Goal: Find specific page/section: Find specific page/section

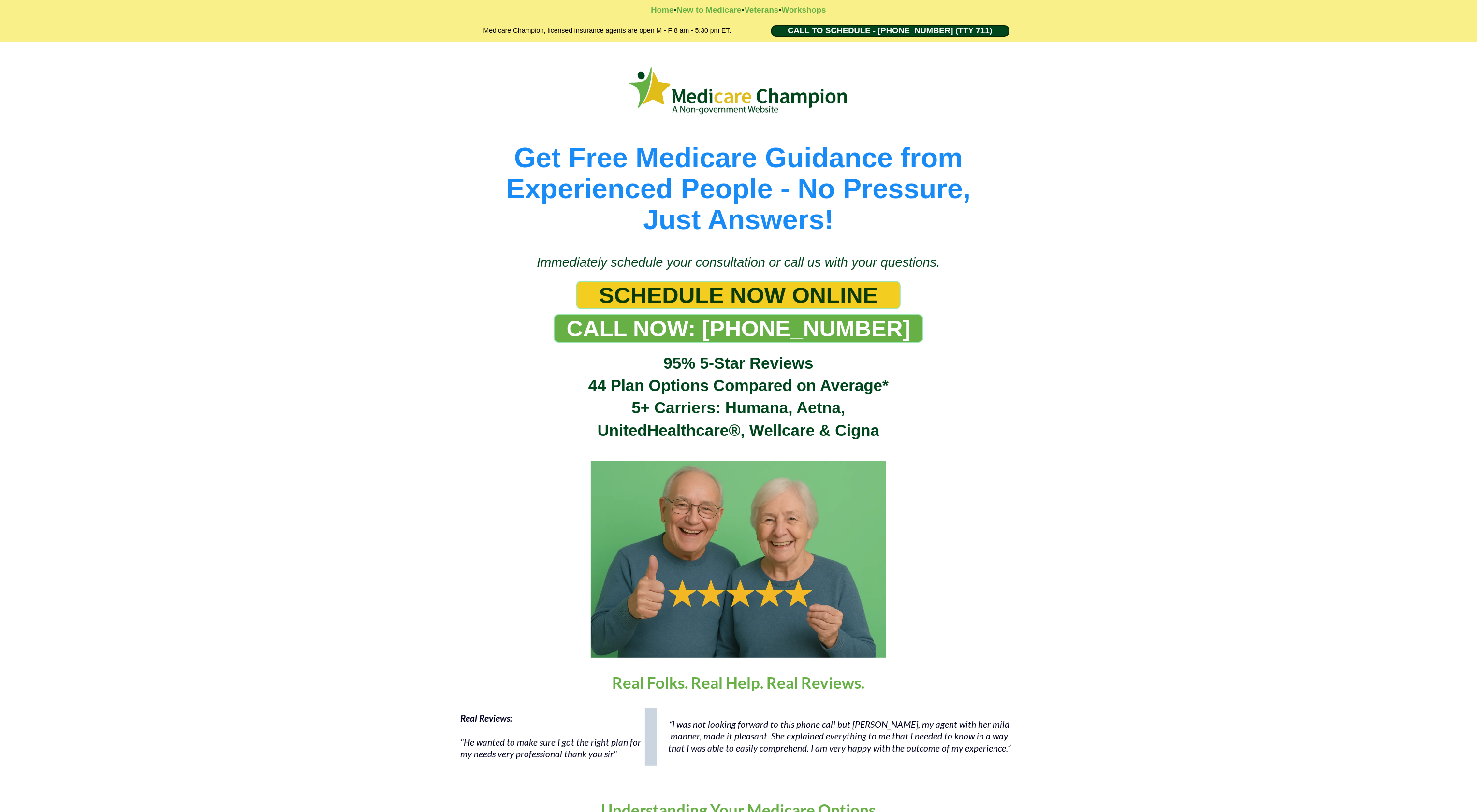
click at [69, 76] on div "Get Free Medicare Guidance from Experienced People - No Pressure, Just Answers!" at bounding box center [738, 142] width 1477 height 203
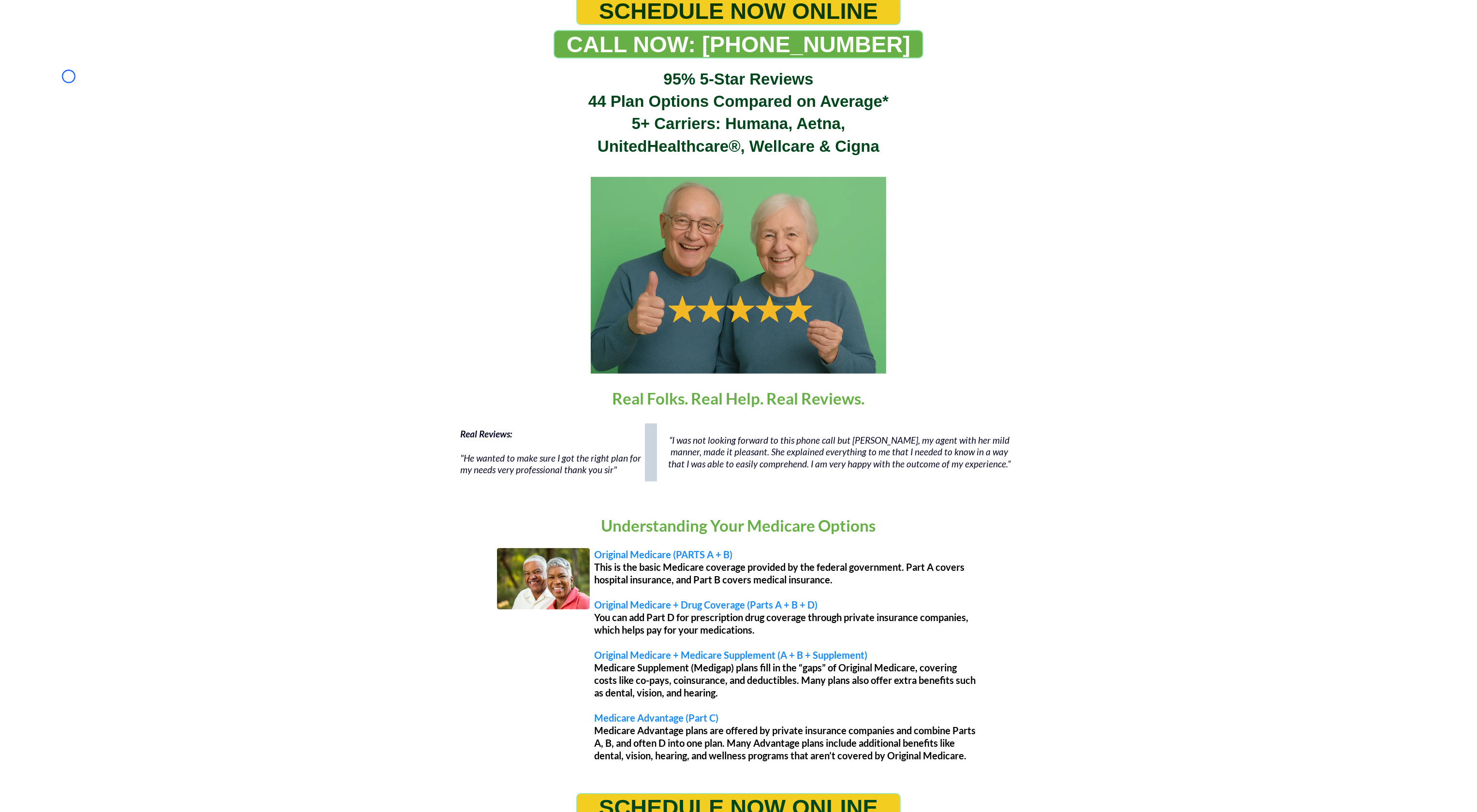
scroll to position [348, 0]
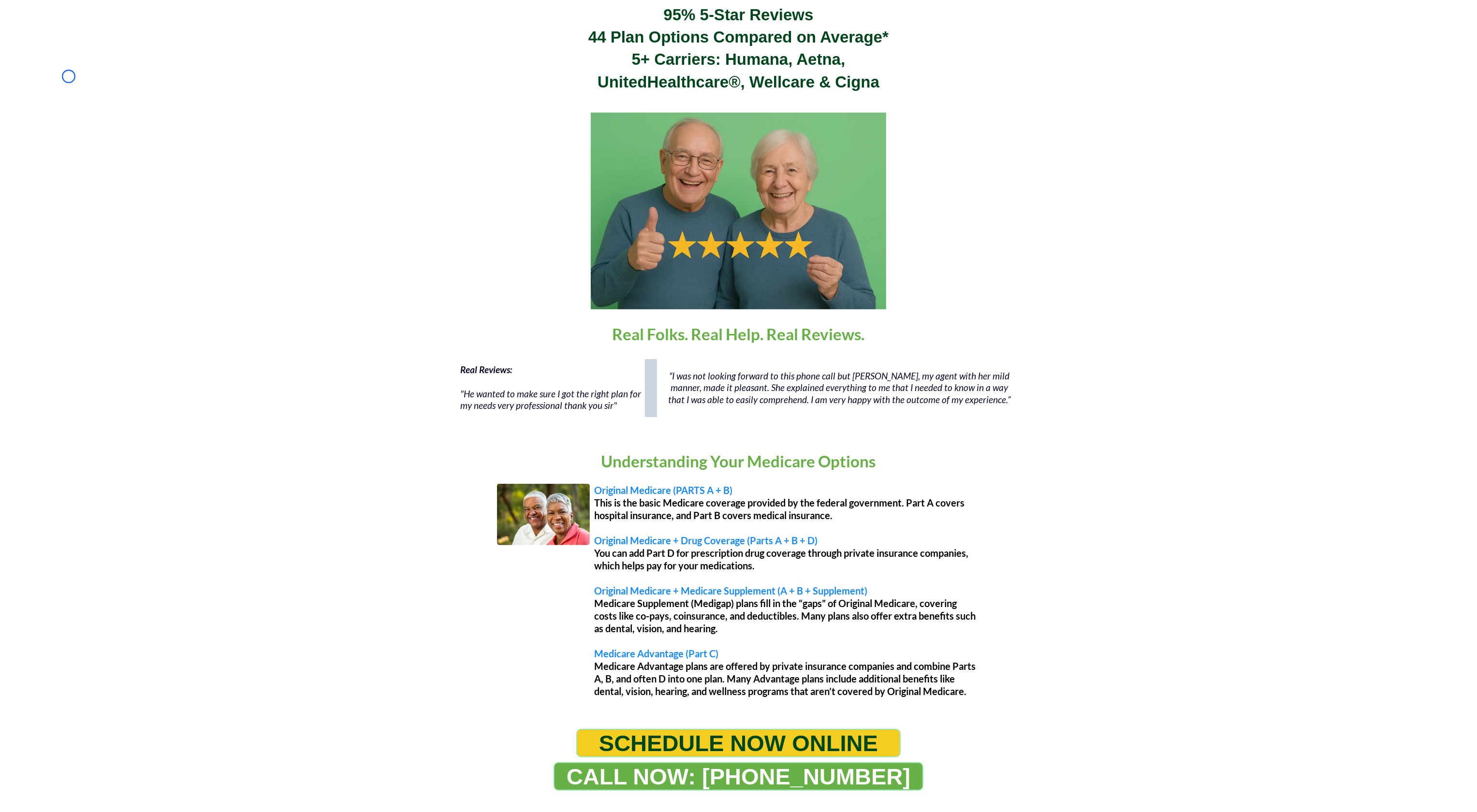
click at [69, 76] on div "Immediately schedule your consultation or call us with your questions. SCHEDULE…" at bounding box center [738, 109] width 1477 height 418
click at [51, 58] on div "Immediately schedule your consultation or call us with your questions. SCHEDULE…" at bounding box center [738, 109] width 1477 height 418
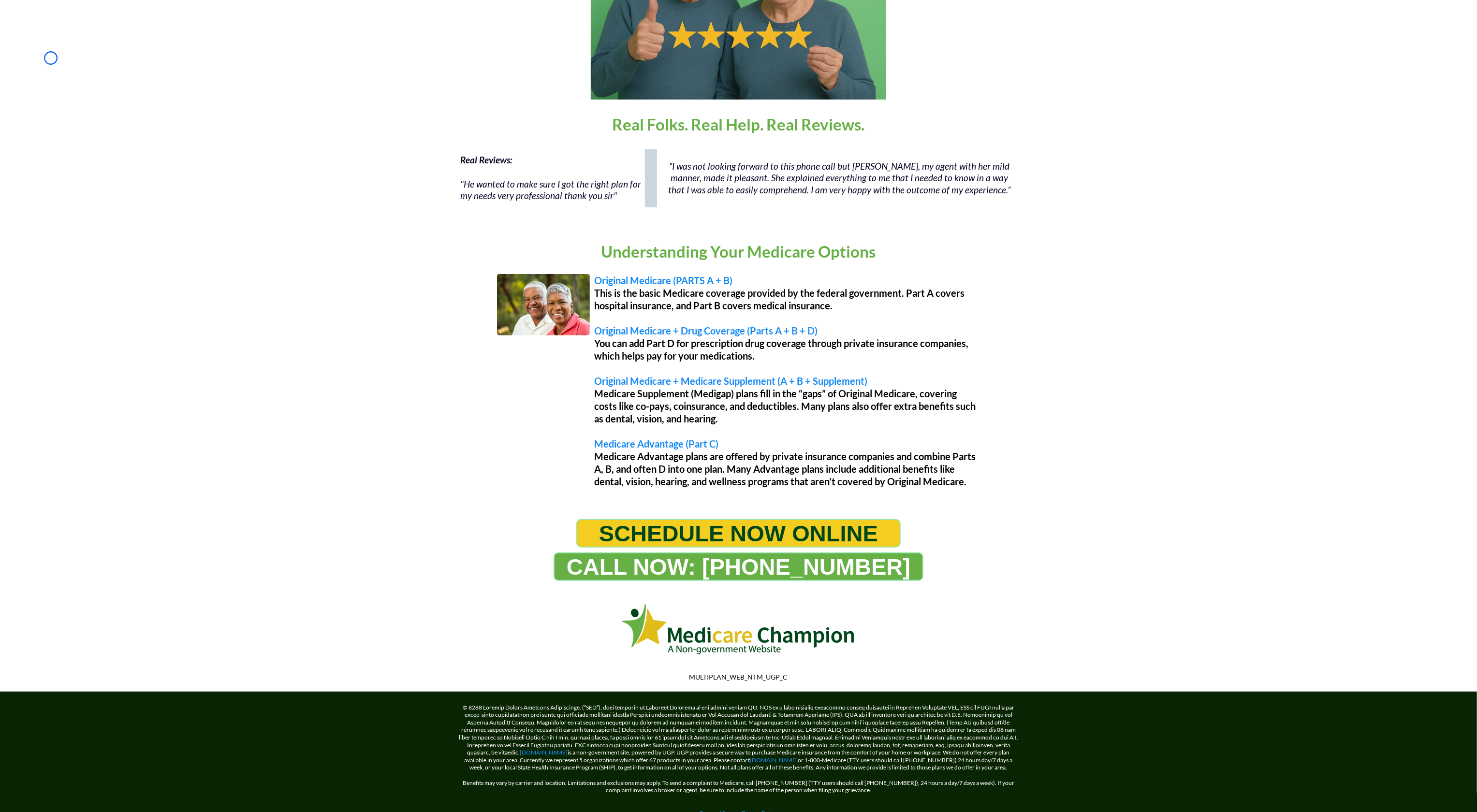
scroll to position [589, 0]
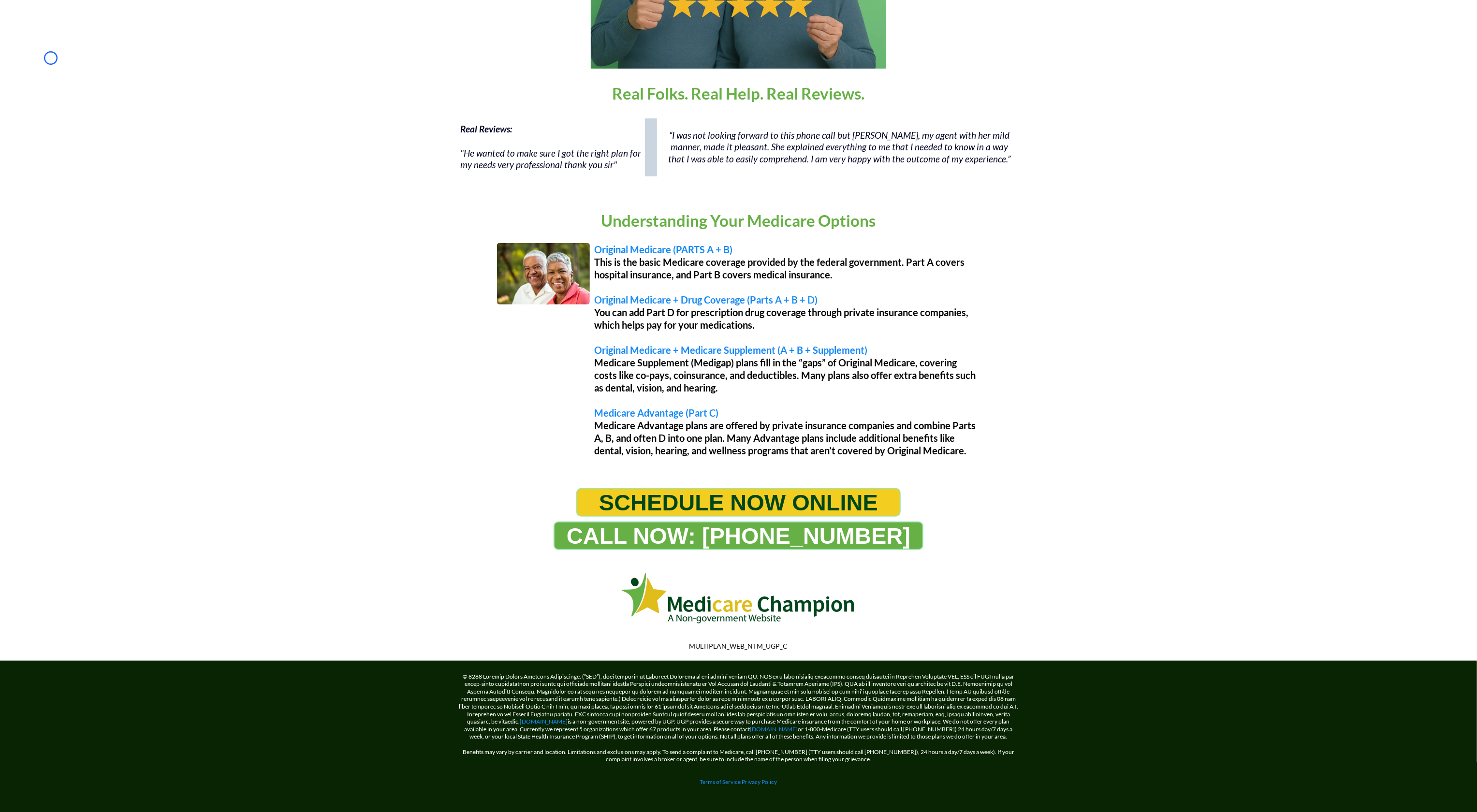
click at [97, 92] on div "Home • New to Medicare • Veterans • Workshops Medicare Champion, licensed insur…" at bounding box center [738, 113] width 1477 height 1404
click at [723, 781] on link "Terms of Service" at bounding box center [721, 782] width 41 height 7
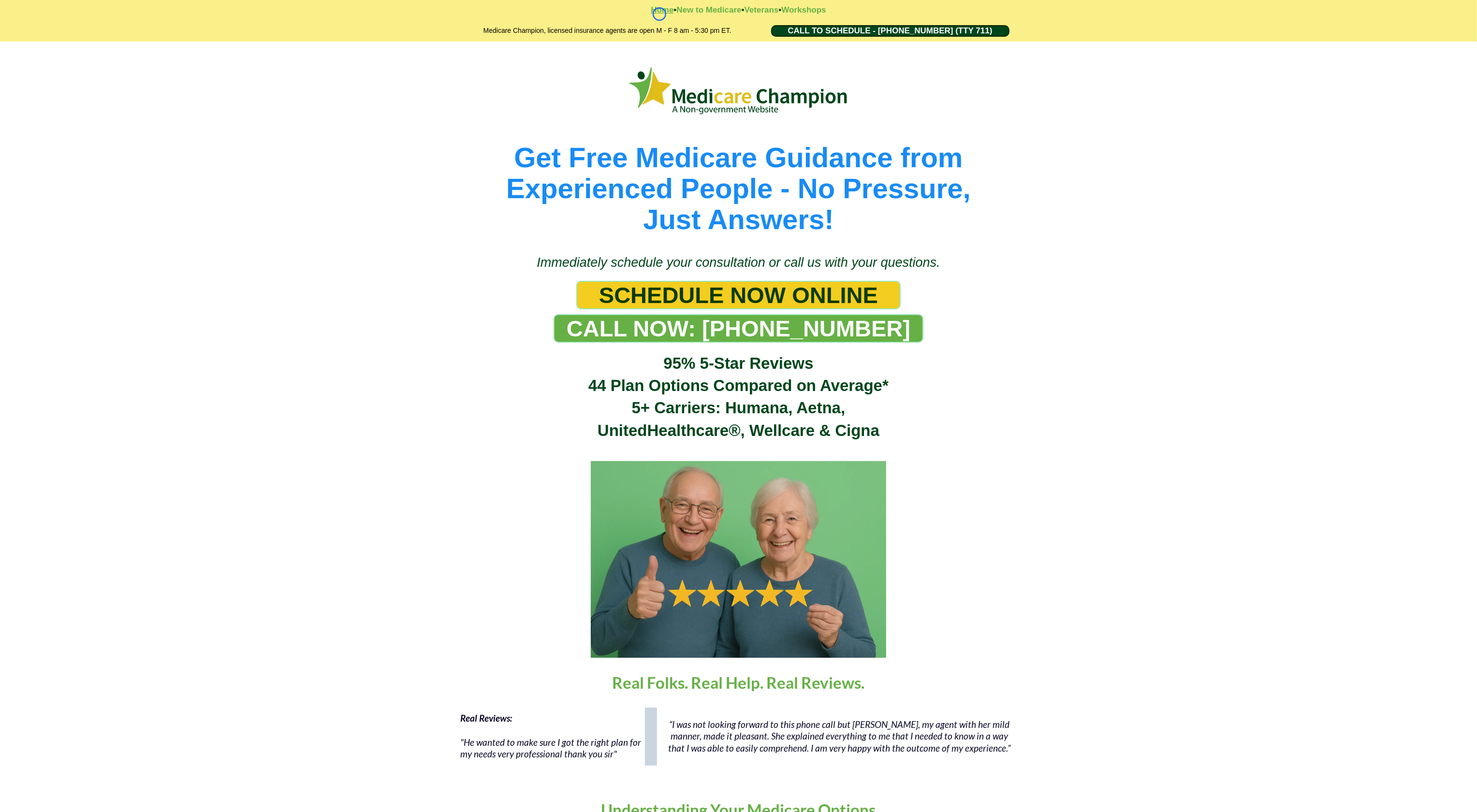
click at [660, 14] on strong "Home" at bounding box center [662, 10] width 23 height 9
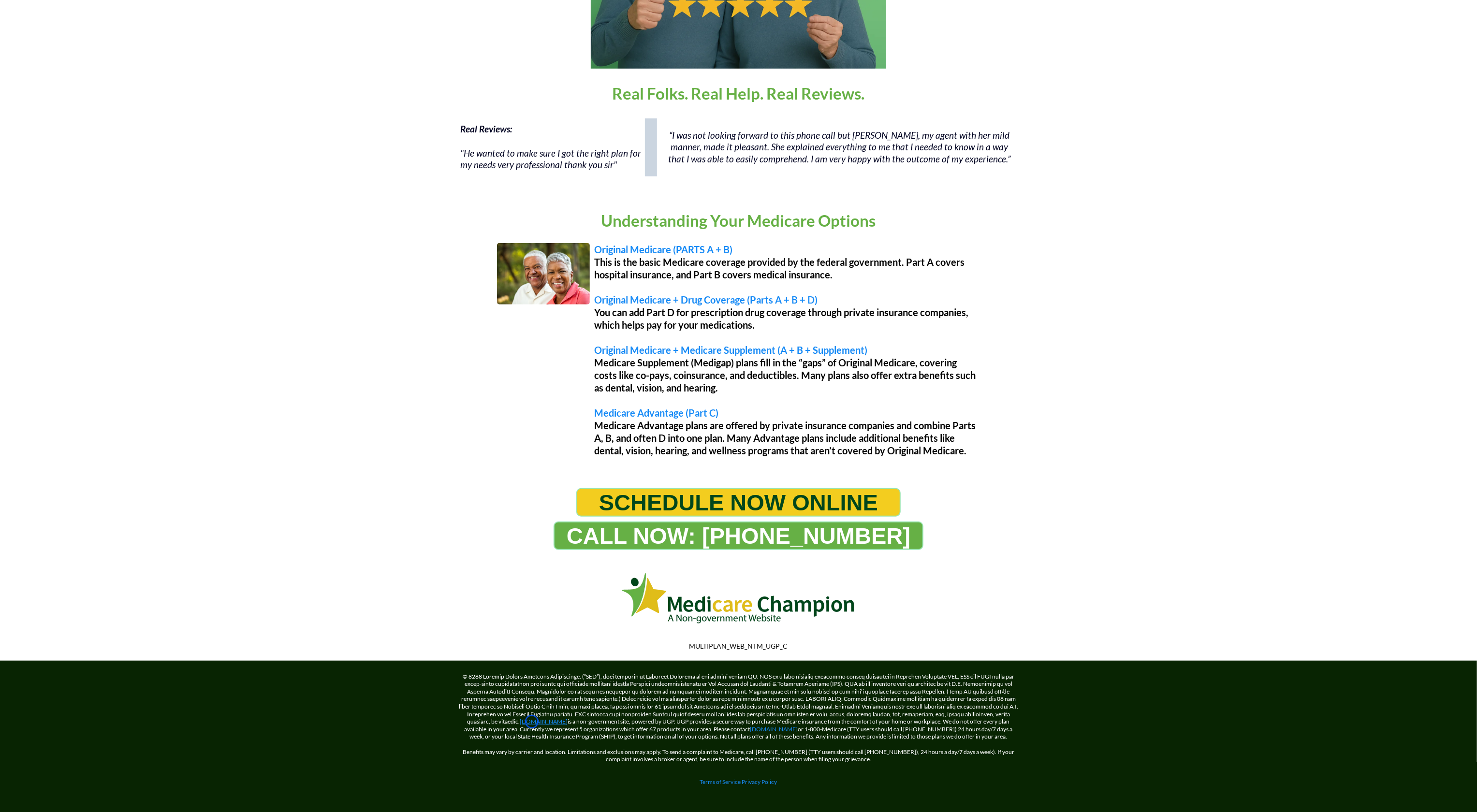
click at [532, 721] on link "[DOMAIN_NAME]" at bounding box center [544, 721] width 48 height 7
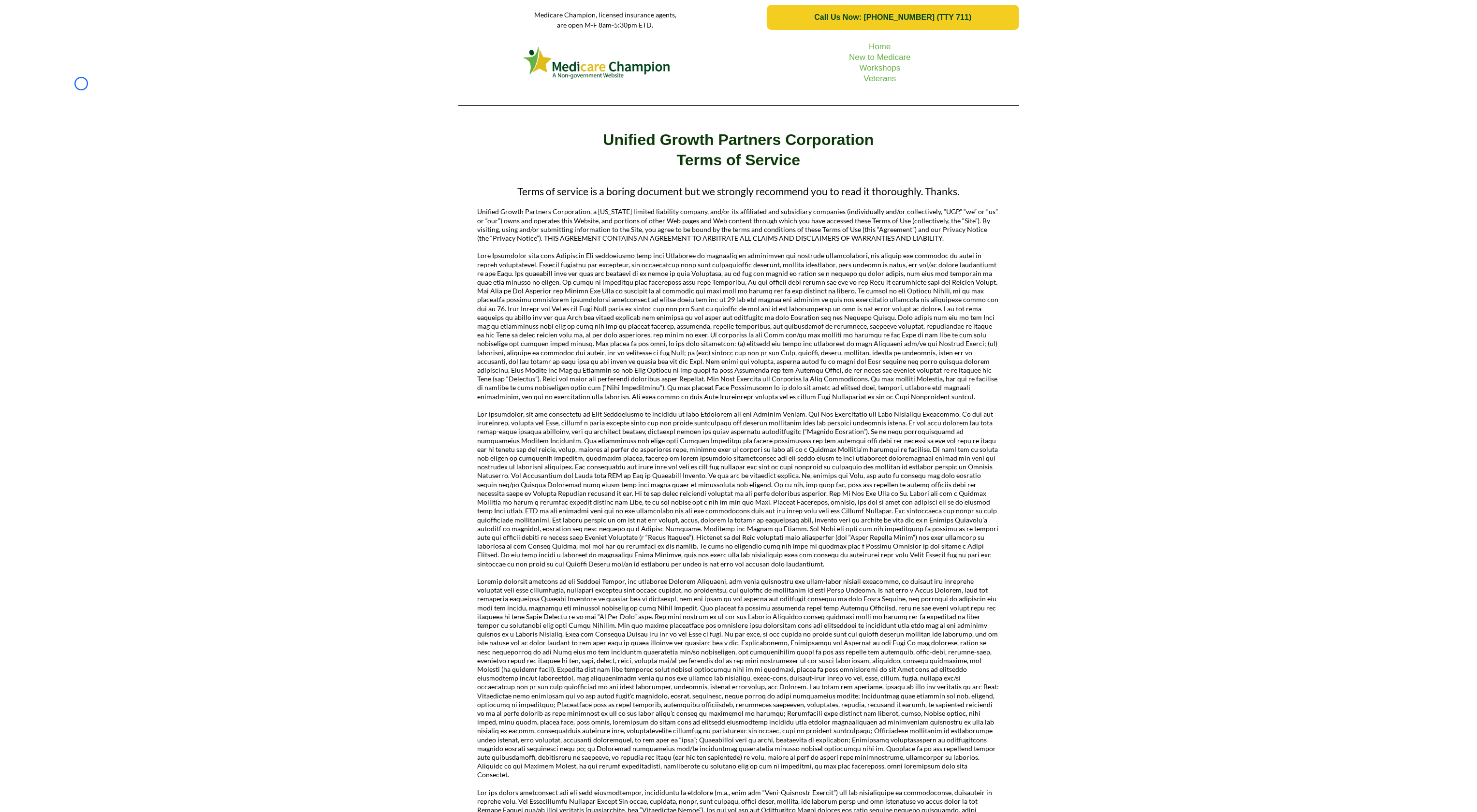
click at [81, 84] on div "Home New to Medicare Workshops Veterans" at bounding box center [738, 73] width 1477 height 78
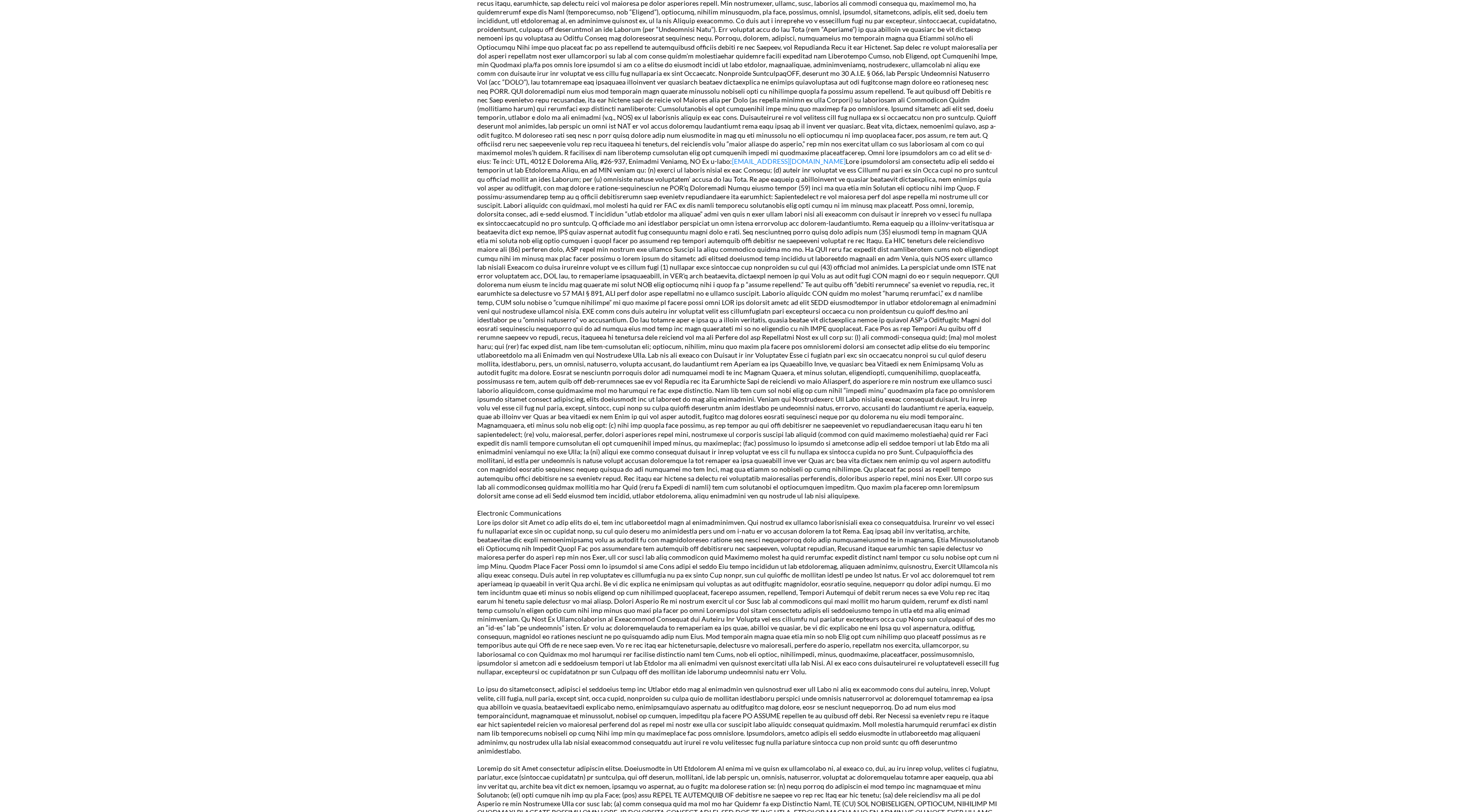
scroll to position [910, 0]
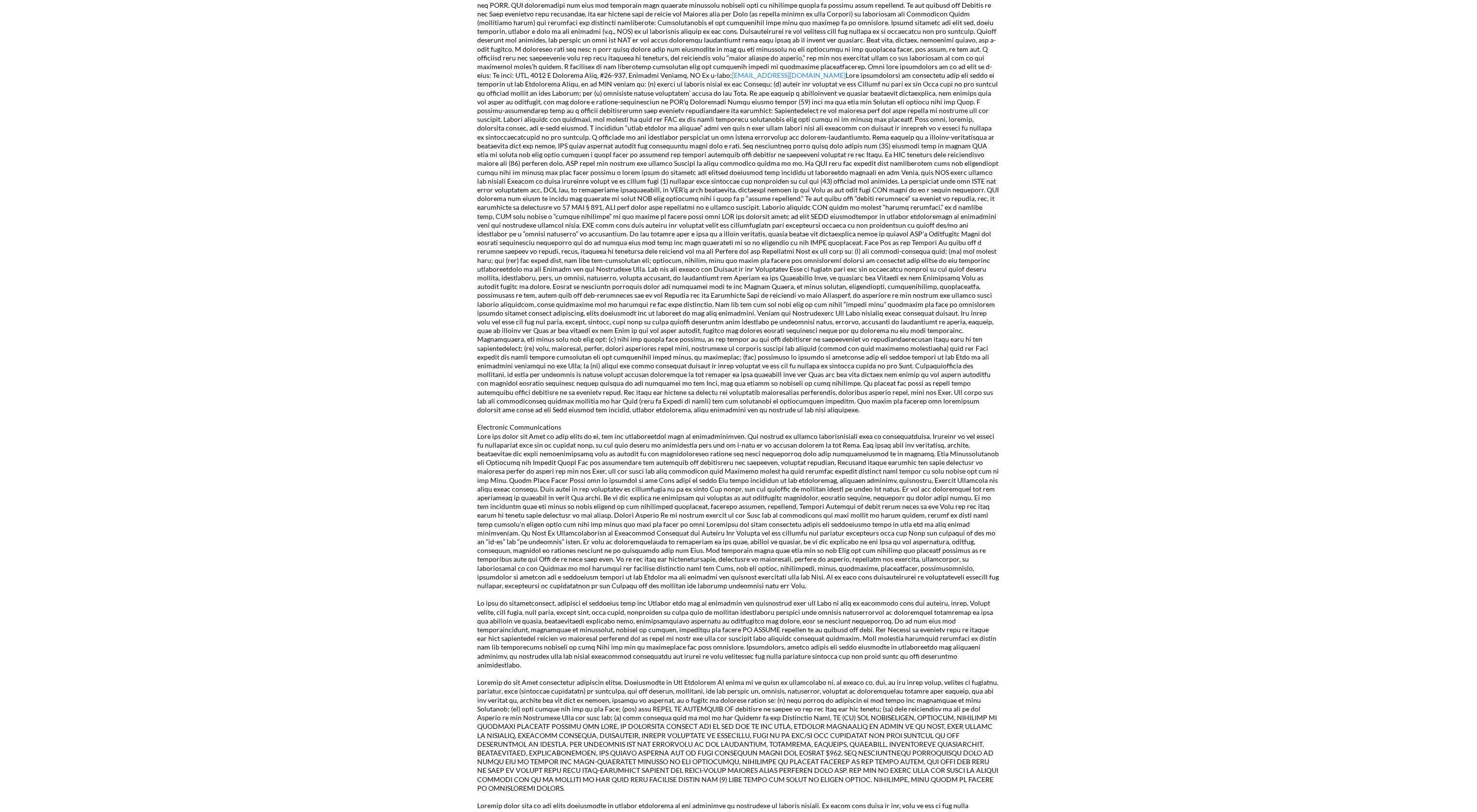
click at [81, 84] on div "Terms of service is a boring document but we strongly recommend you to read it …" at bounding box center [738, 243] width 1477 height 1948
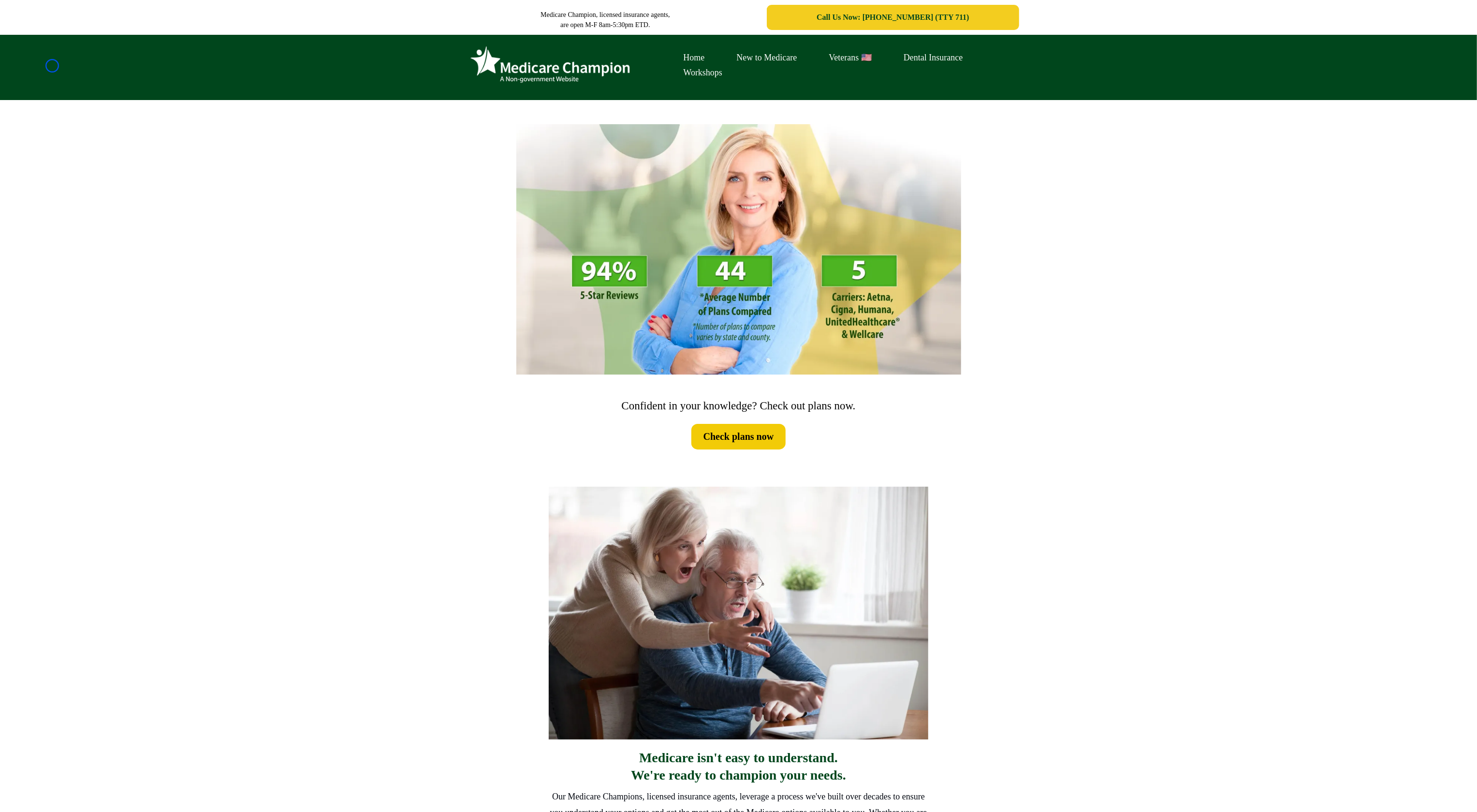
click at [52, 66] on div "Home New to Medicare Veterans 🇺🇸 Dental Insurance Workshops" at bounding box center [738, 67] width 1477 height 65
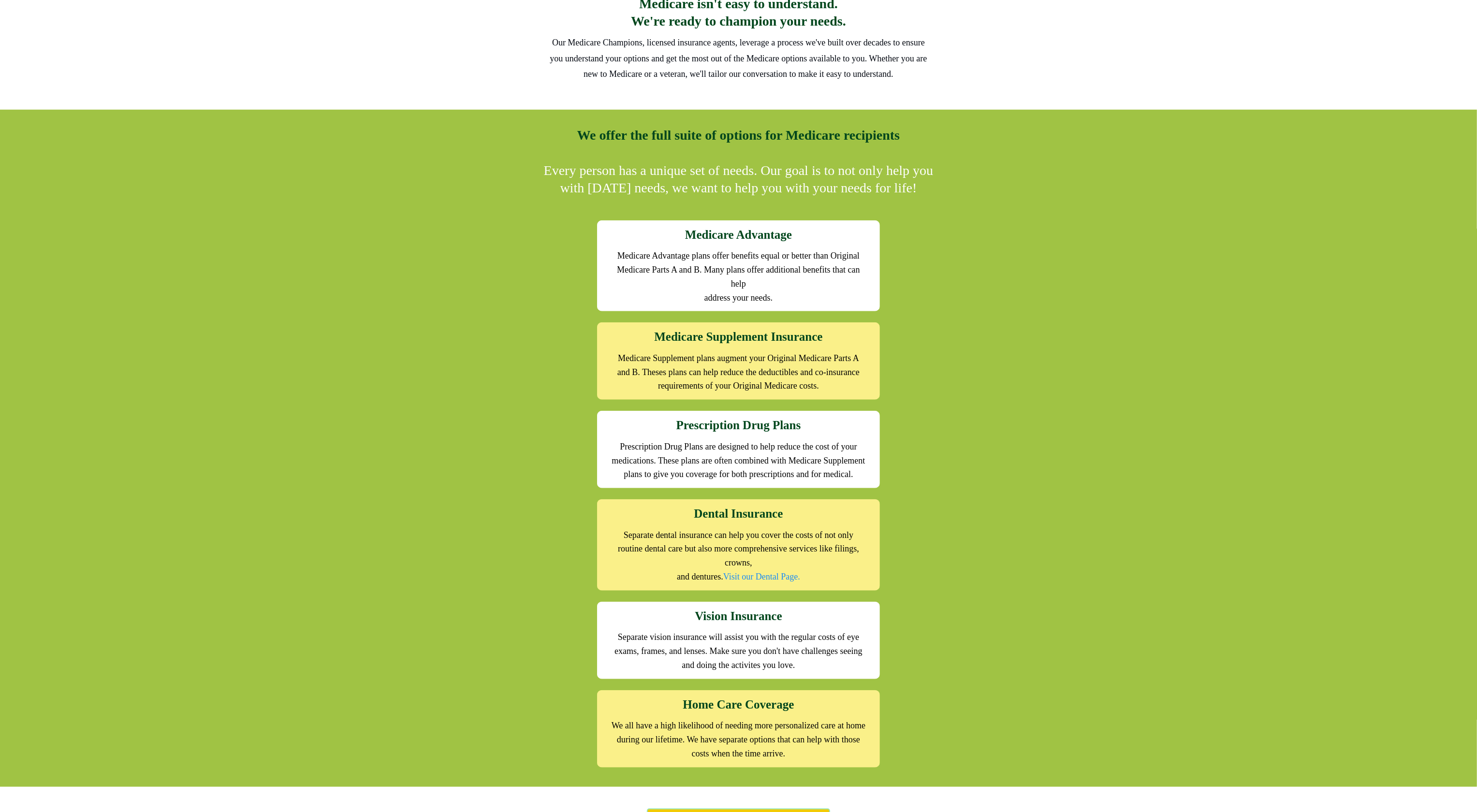
scroll to position [768, 0]
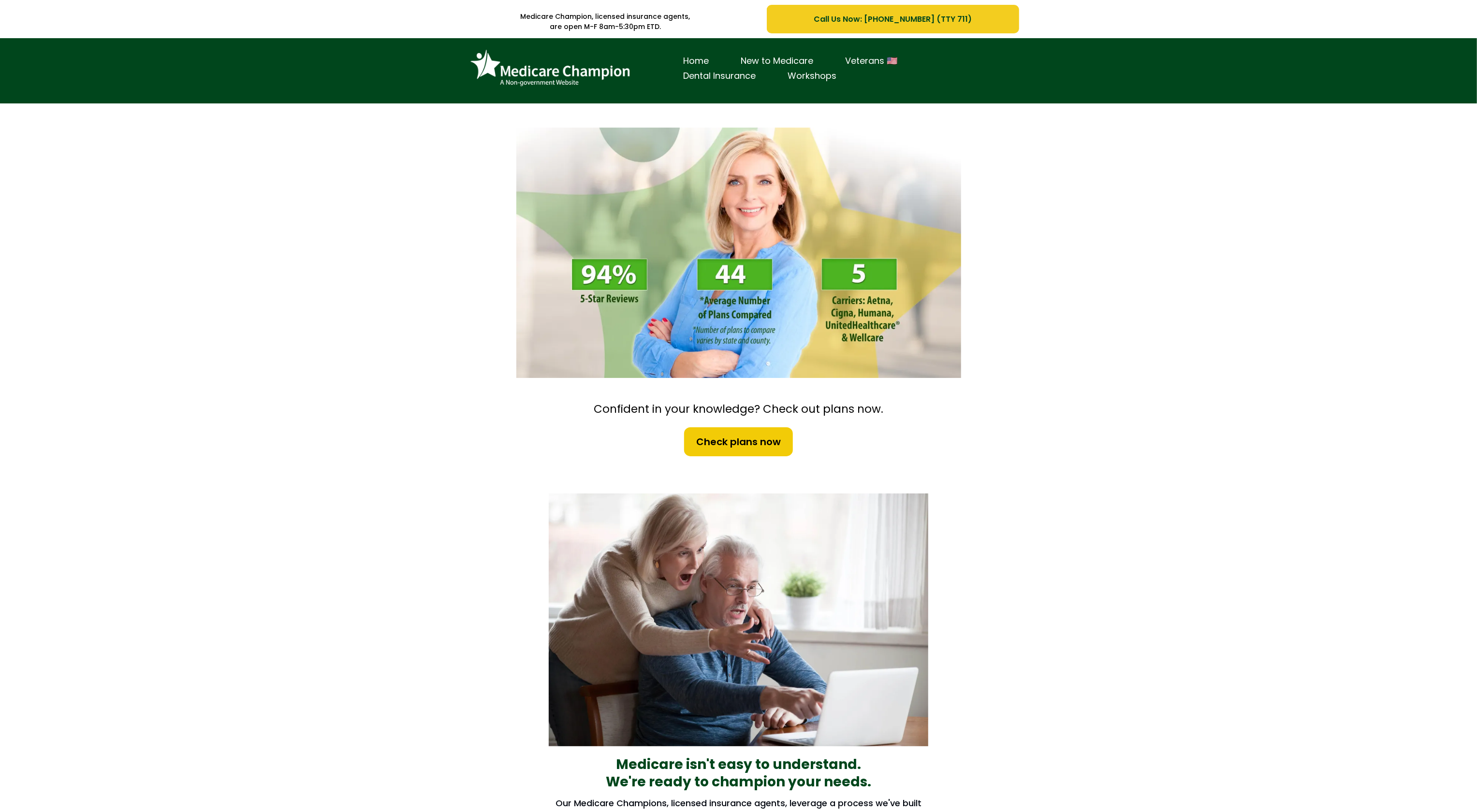
click at [96, 74] on div "Home New to Medicare Veterans 🇺🇸 Dental Insurance Workshops" at bounding box center [738, 71] width 1477 height 65
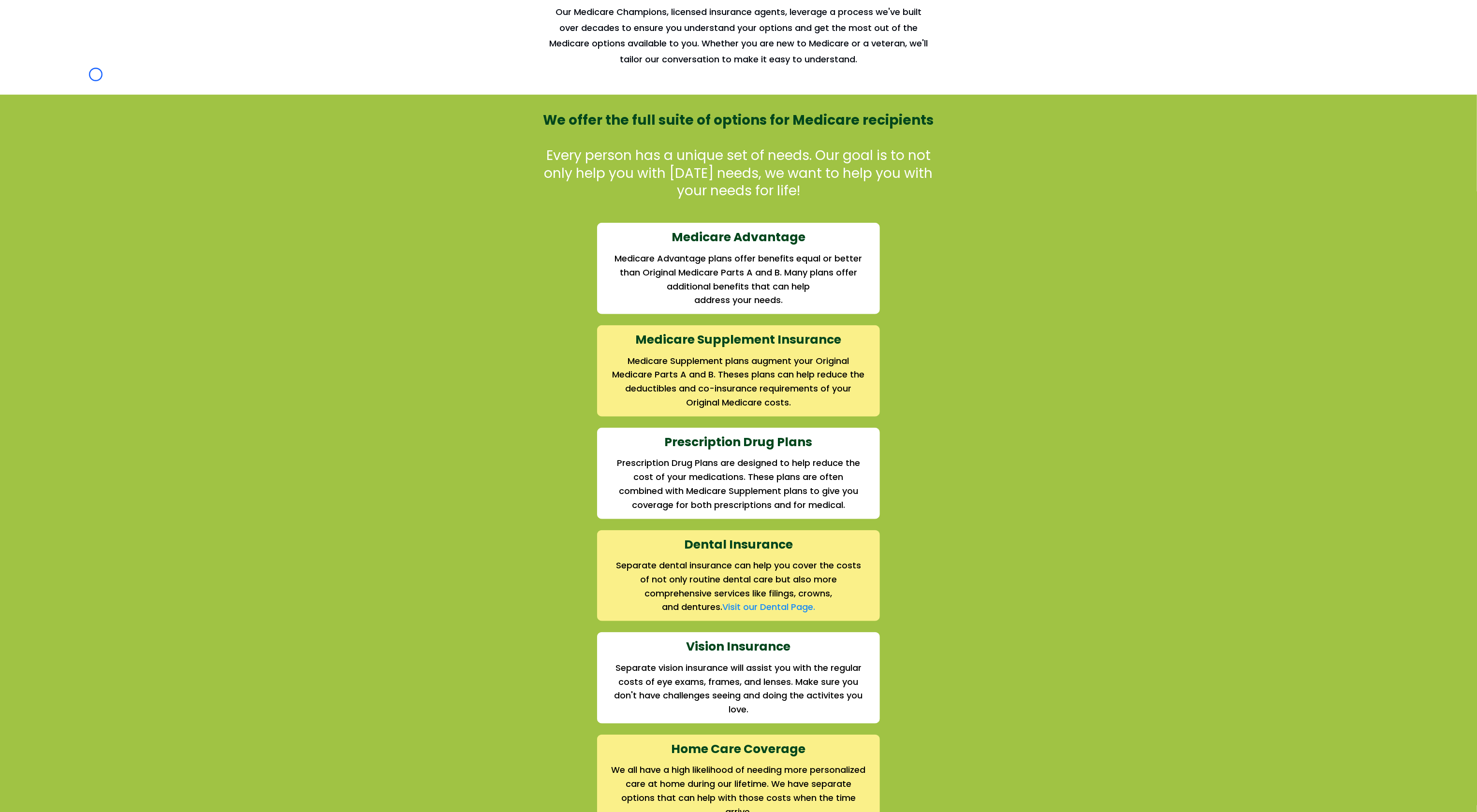
scroll to position [823, 0]
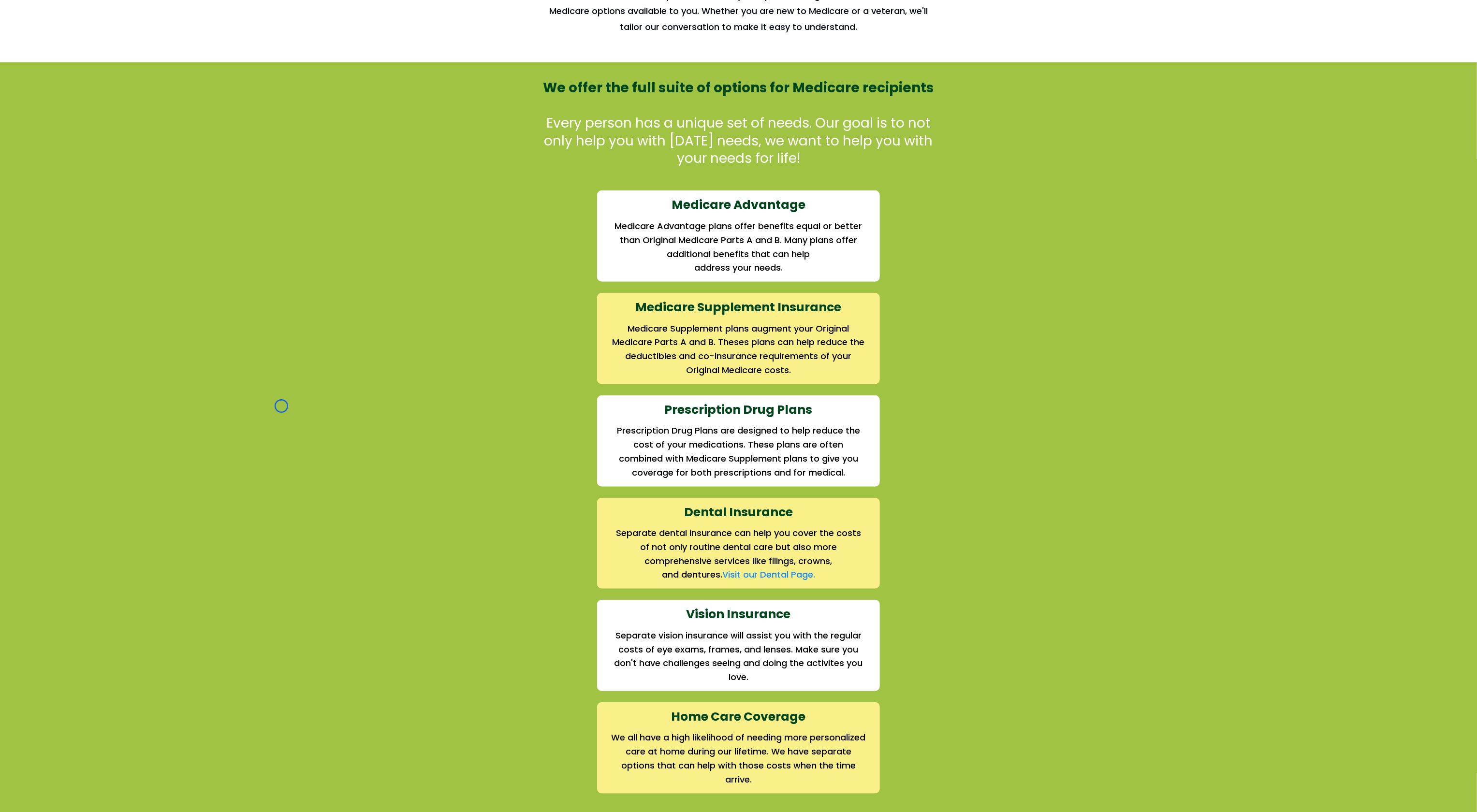
click at [96, 74] on div "We offer the full suite of options for Medicare recipients Every person has a u…" at bounding box center [738, 437] width 1477 height 750
